Goal: Task Accomplishment & Management: Use online tool/utility

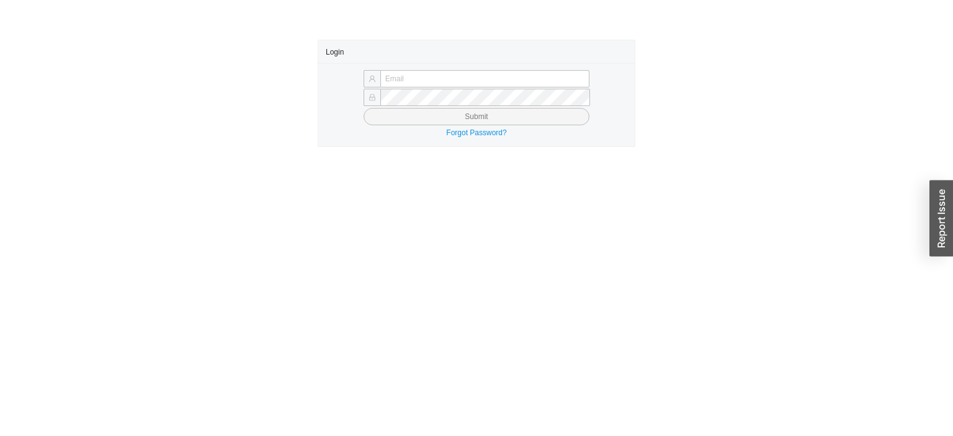
type input "[PERSON_NAME][EMAIL_ADDRESS][DOMAIN_NAME]"
click at [382, 124] on button "Submit" at bounding box center [477, 116] width 226 height 17
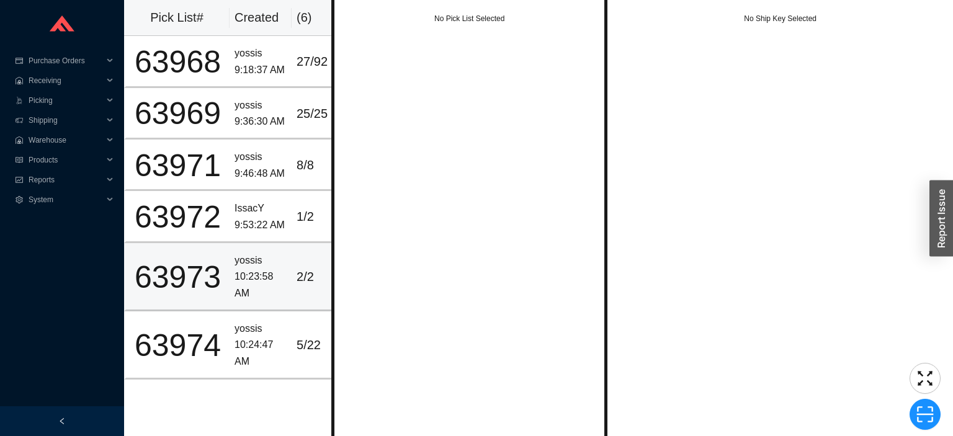
click at [186, 248] on td "63973" at bounding box center [177, 277] width 106 height 68
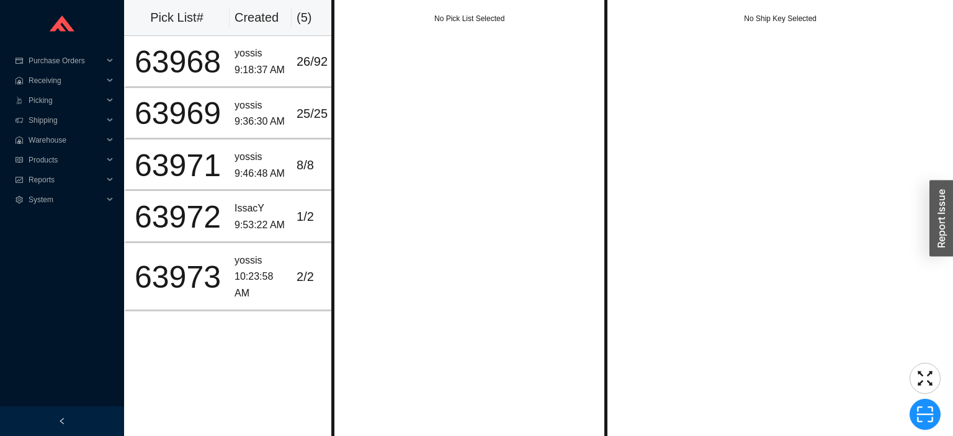
click at [232, 257] on td "yossis 10:23:58 AM" at bounding box center [261, 277] width 62 height 68
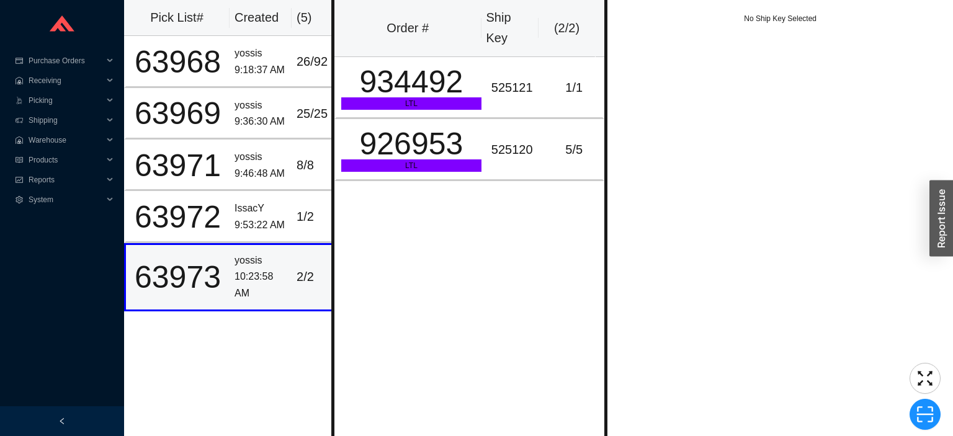
click at [238, 188] on td "yossis 9:46:48 AM" at bounding box center [261, 166] width 62 height 52
